Goal: Transaction & Acquisition: Purchase product/service

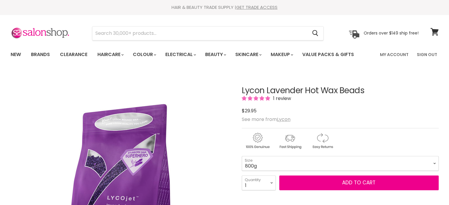
select select "3"
click at [242, 176] on select "1 2 3 4 5 6 7 8 9 10+" at bounding box center [259, 183] width 34 height 15
type input "3"
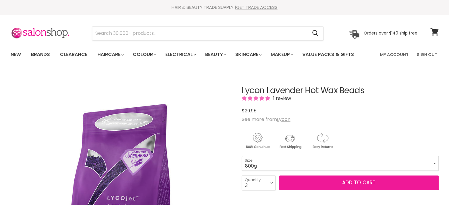
click at [335, 183] on button "Add to cart" at bounding box center [358, 183] width 159 height 15
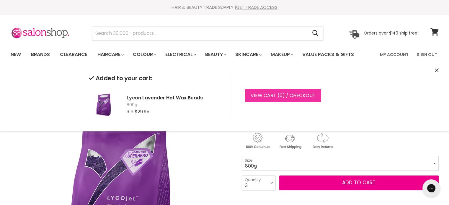
click at [274, 94] on link "View cart ( 0 ) / Checkout" at bounding box center [283, 95] width 76 height 13
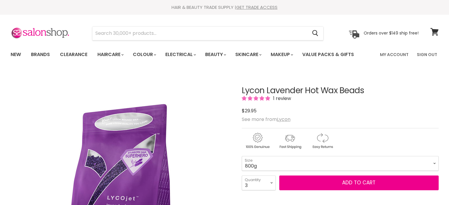
select select "3"
